Goal: Task Accomplishment & Management: Use online tool/utility

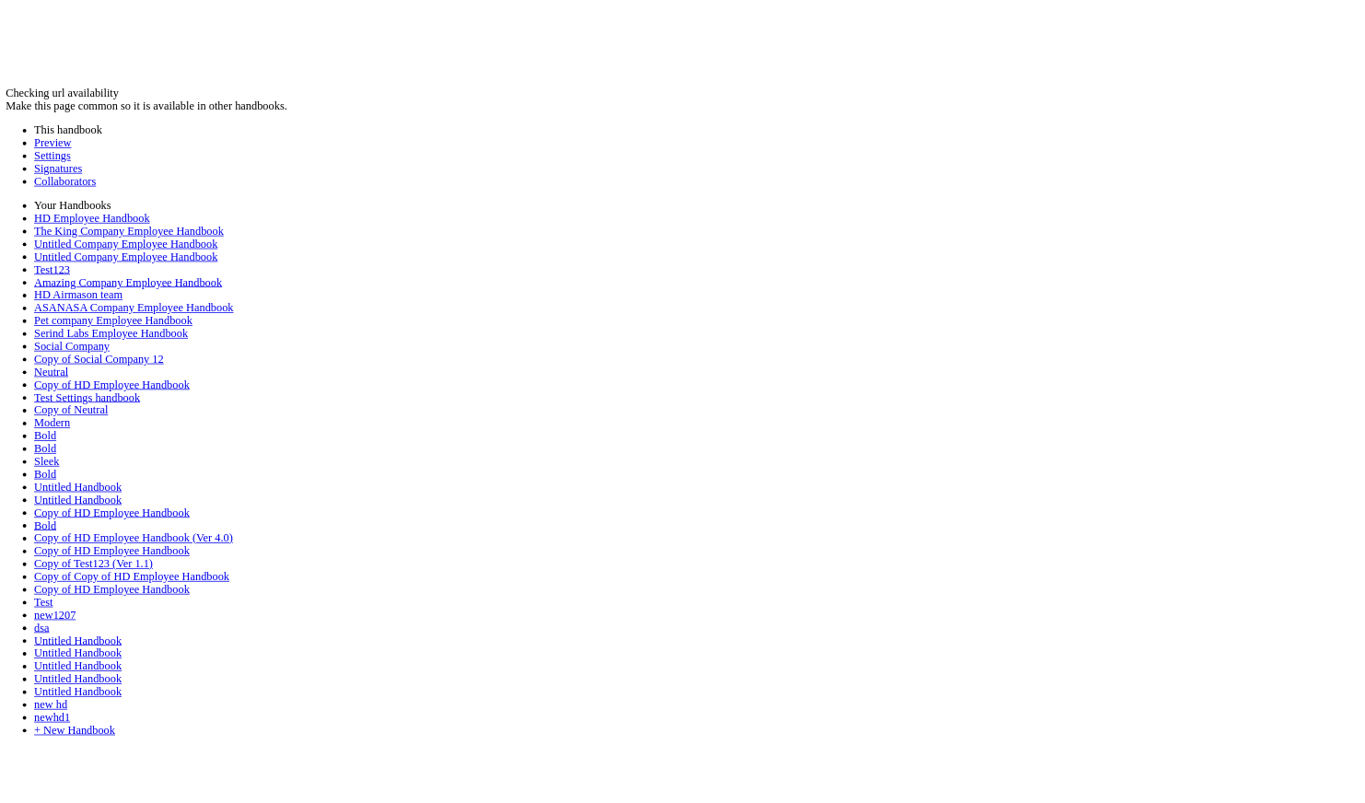
scroll to position [1967, 0]
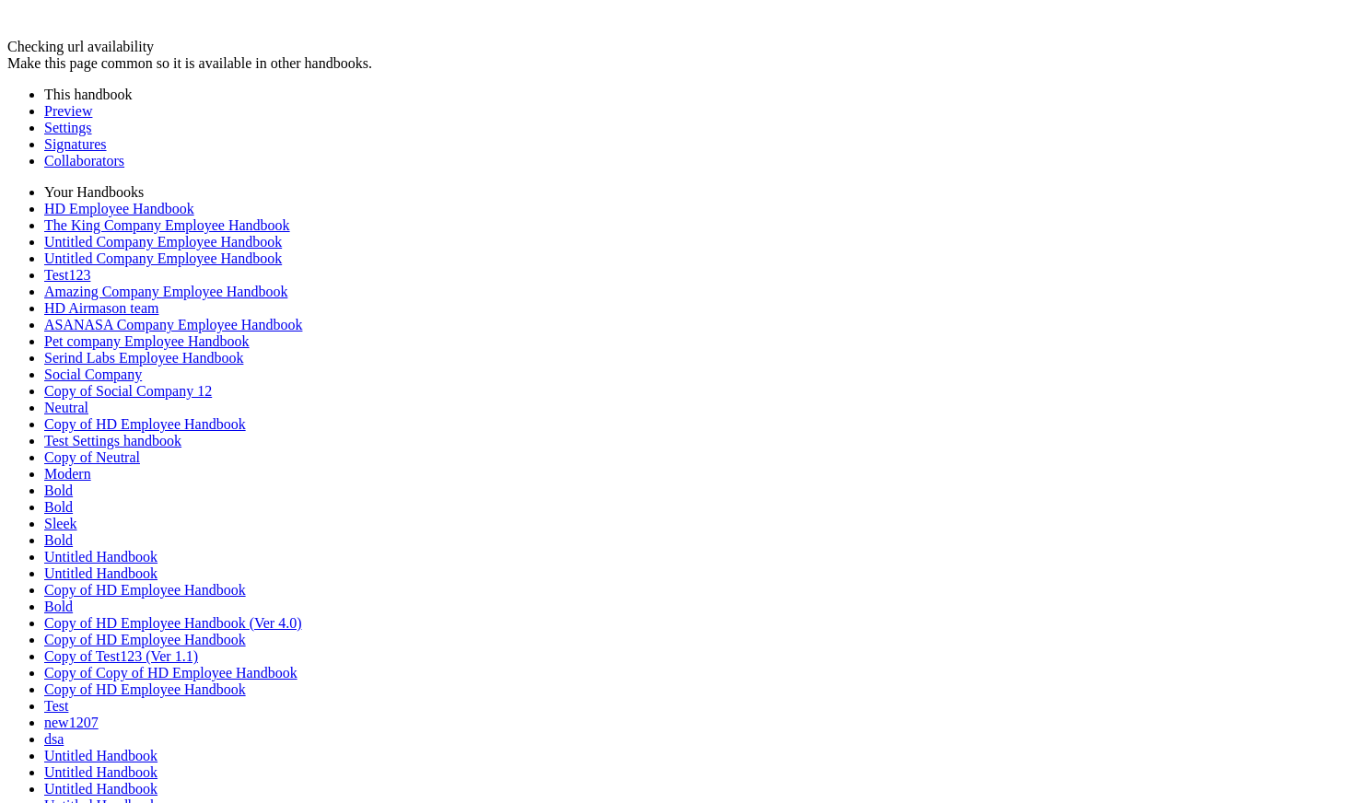
click at [266, 72] on div "Make this page common so it is available in other handbooks." at bounding box center [682, 63] width 1351 height 17
click at [294, 72] on div "Make this page common so it is available in other handbooks." at bounding box center [682, 63] width 1351 height 17
